Goal: Communication & Community: Connect with others

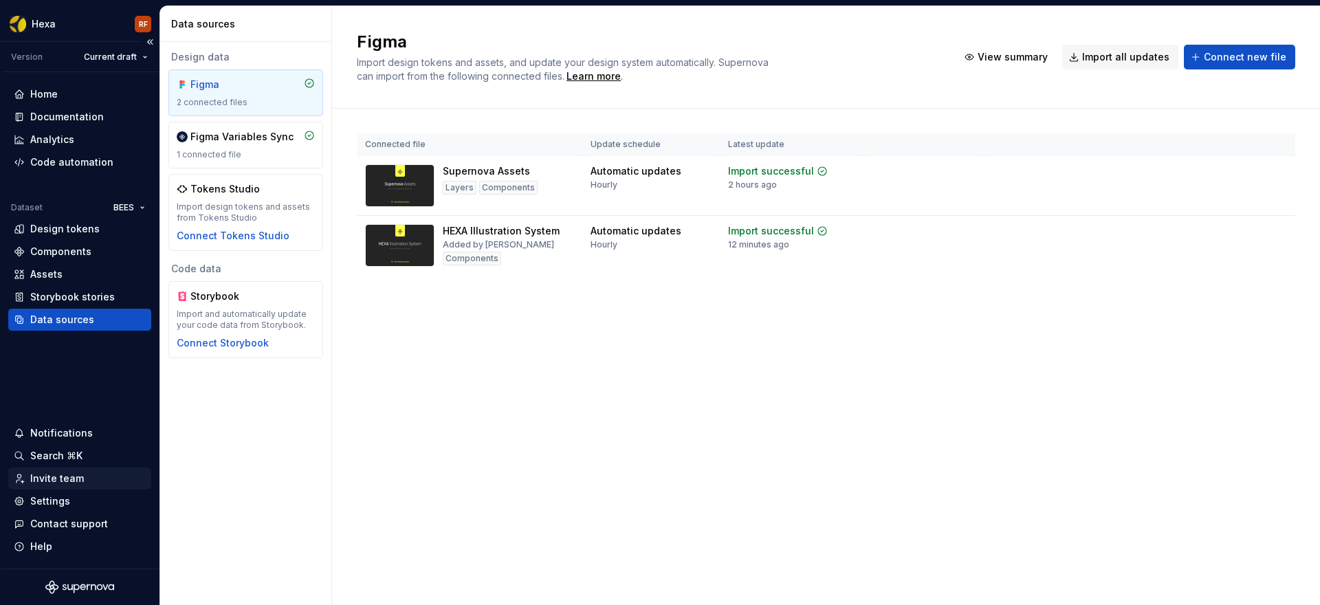
click at [58, 483] on div "Invite team" at bounding box center [57, 479] width 54 height 14
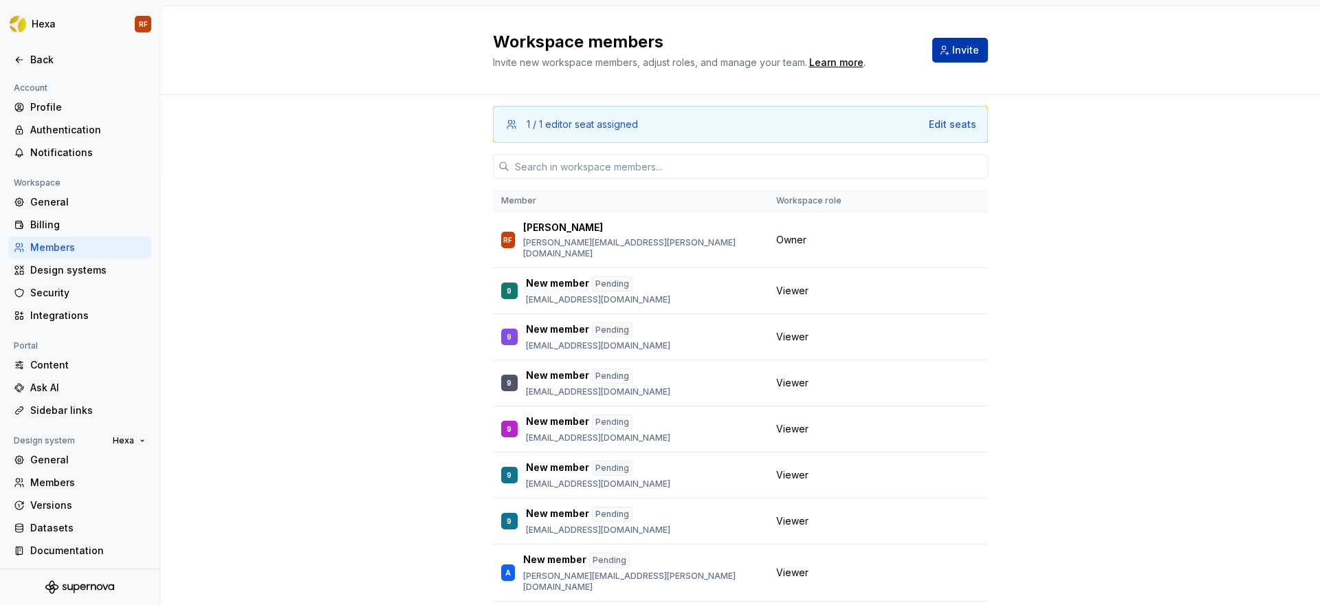
click at [955, 58] on button "Invite" at bounding box center [960, 50] width 56 height 25
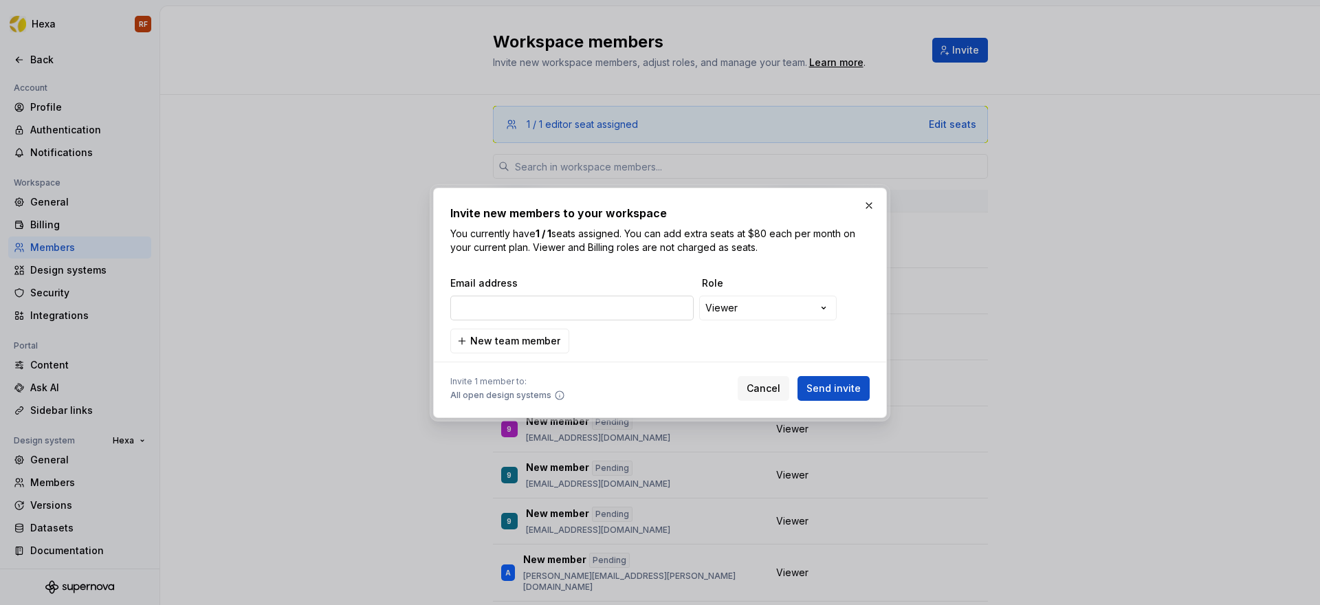
click at [630, 311] on input "email" at bounding box center [571, 308] width 243 height 25
type input "[PERSON_NAME][EMAIL_ADDRESS][PERSON_NAME][DOMAIN_NAME]"
click at [836, 387] on span "Send invite" at bounding box center [833, 388] width 54 height 14
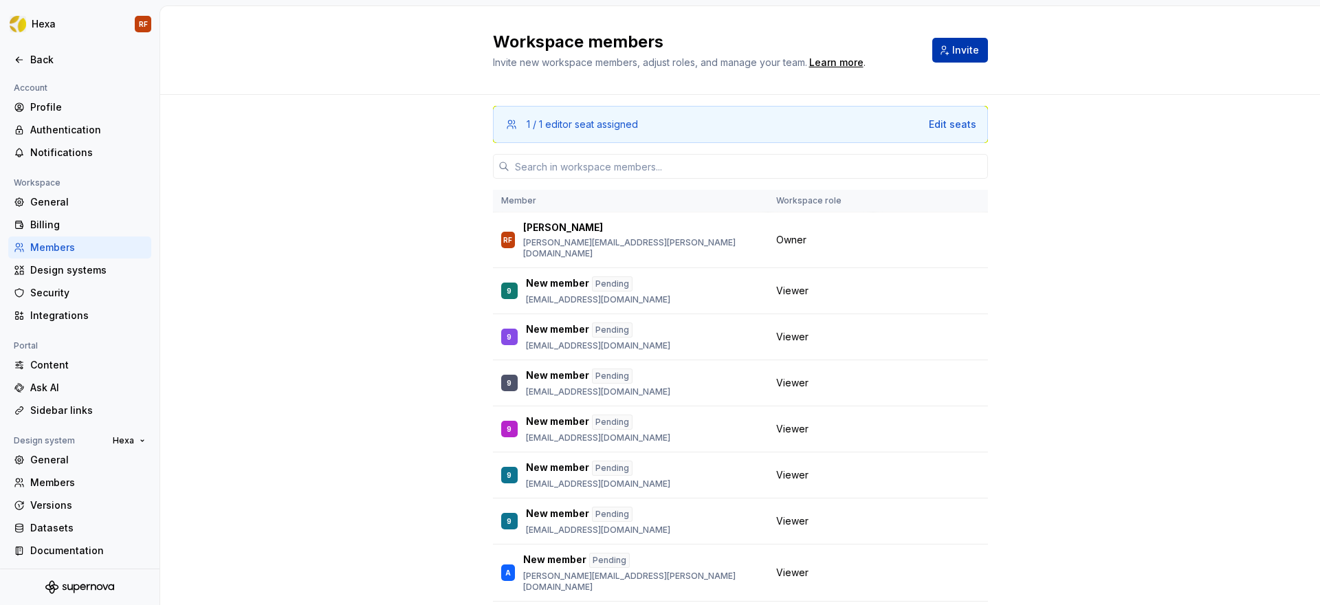
click at [952, 56] on span "Invite" at bounding box center [965, 50] width 27 height 14
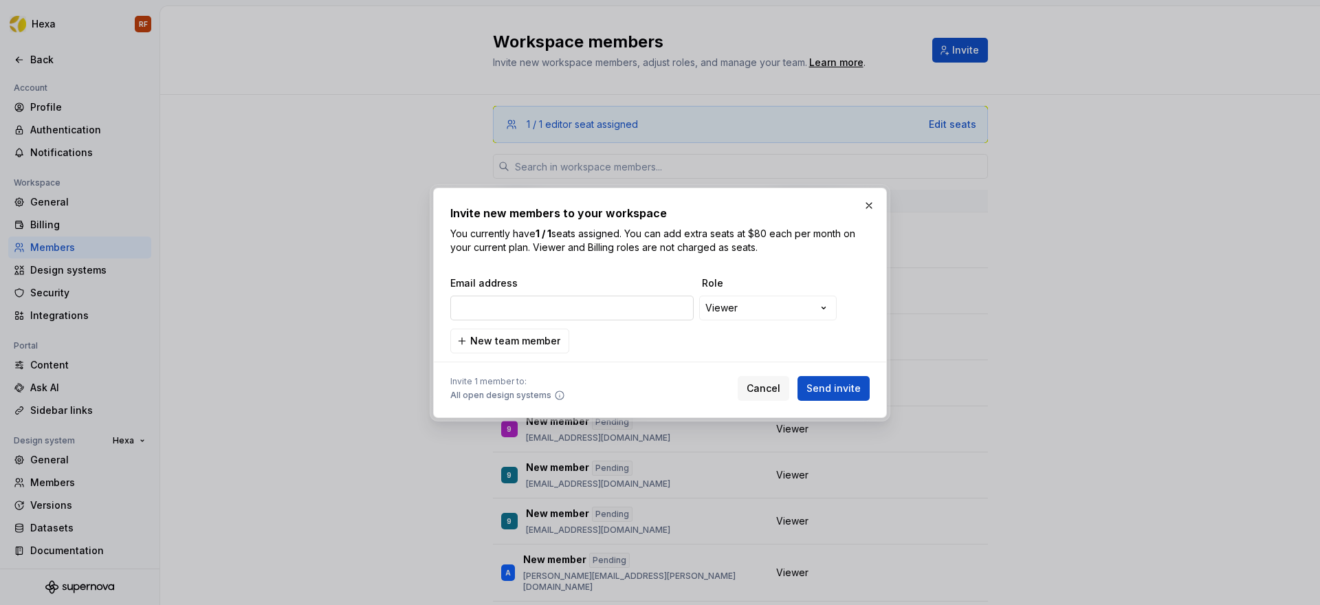
click at [617, 311] on input "email" at bounding box center [571, 308] width 243 height 25
type input "[PERSON_NAME][EMAIL_ADDRESS][PERSON_NAME][DOMAIN_NAME]"
click at [845, 386] on span "Send invite" at bounding box center [833, 388] width 54 height 14
